Goal: Task Accomplishment & Management: Use online tool/utility

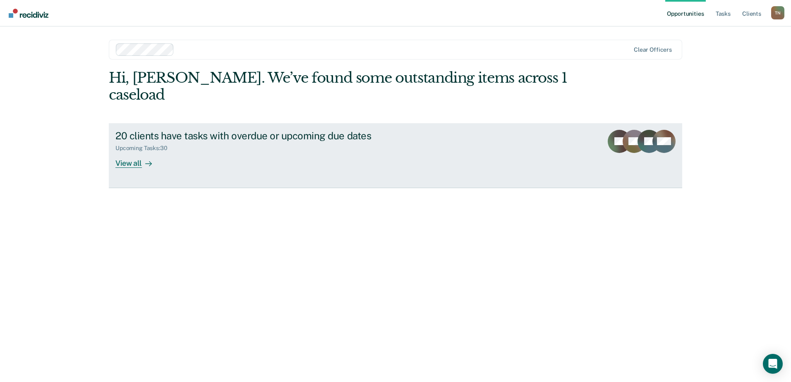
click at [134, 152] on div "View all" at bounding box center [138, 160] width 46 height 16
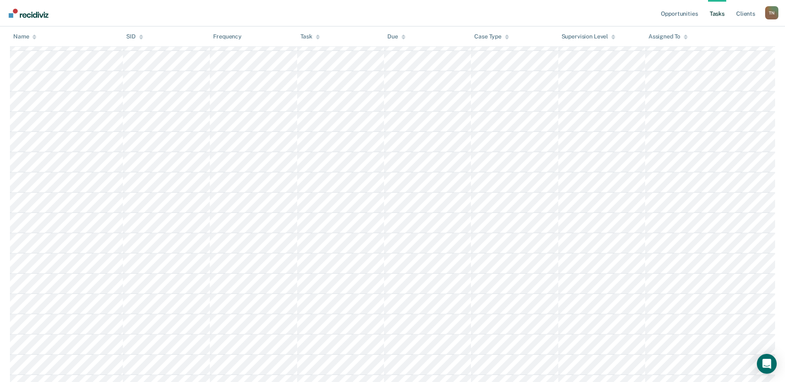
scroll to position [414, 0]
